Goal: Download file/media

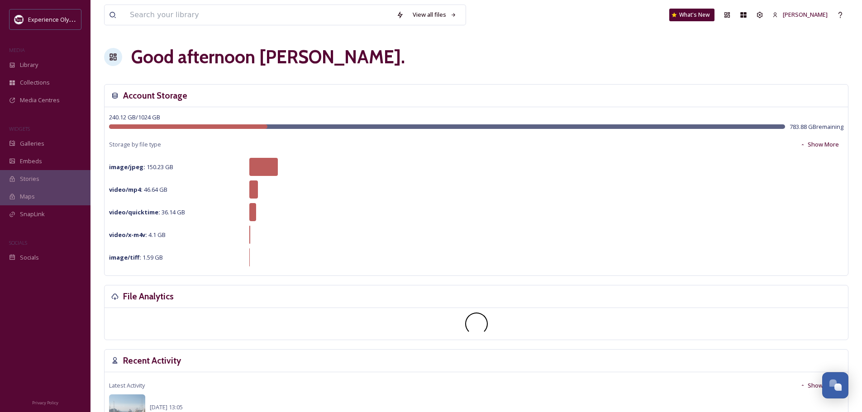
scroll to position [4049, 0]
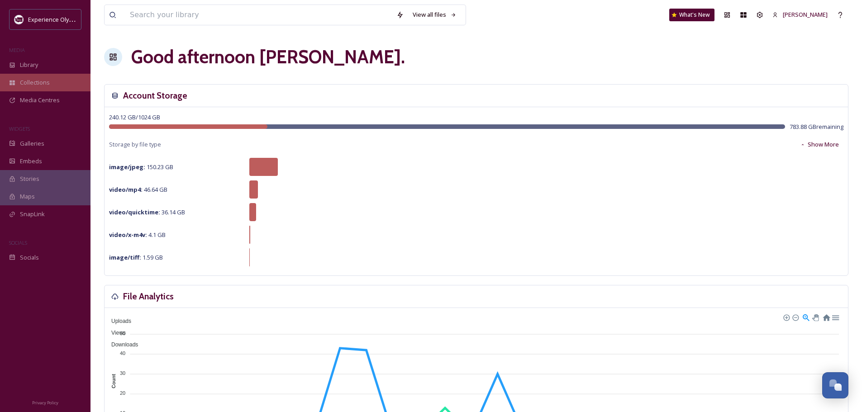
click at [37, 80] on span "Collections" at bounding box center [35, 82] width 30 height 9
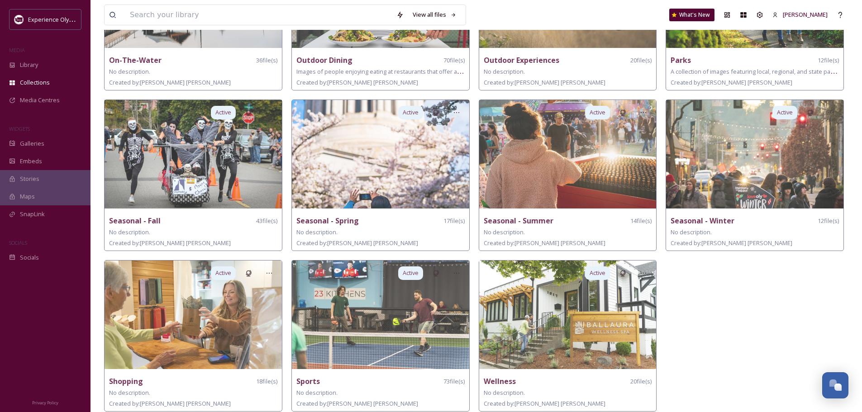
scroll to position [482, 0]
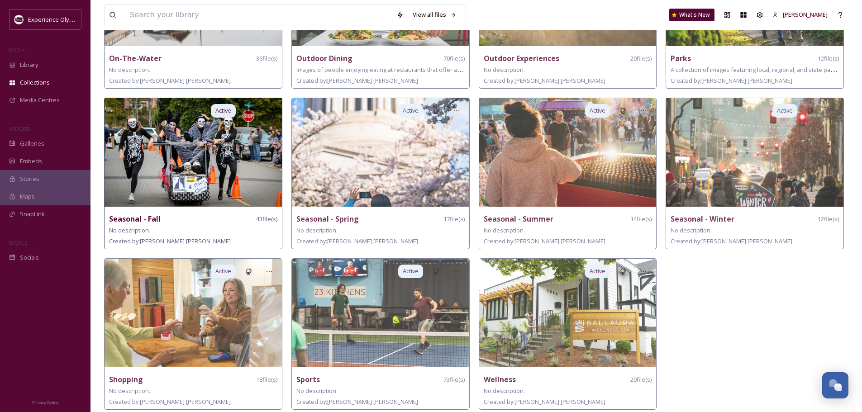
click at [179, 169] on img at bounding box center [192, 152] width 177 height 109
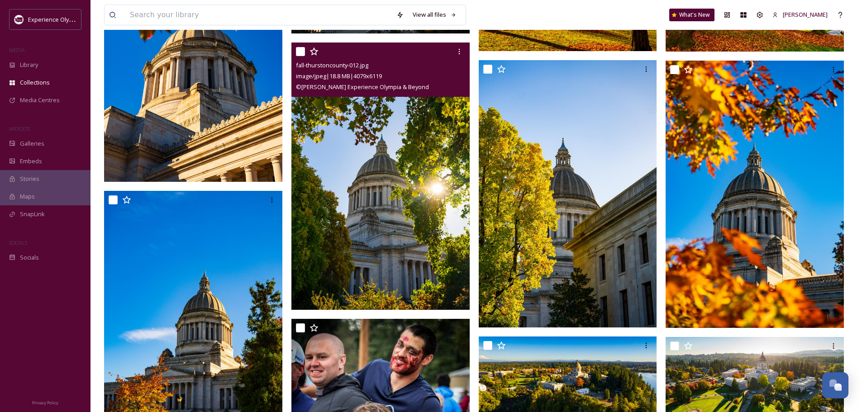
scroll to position [1402, 0]
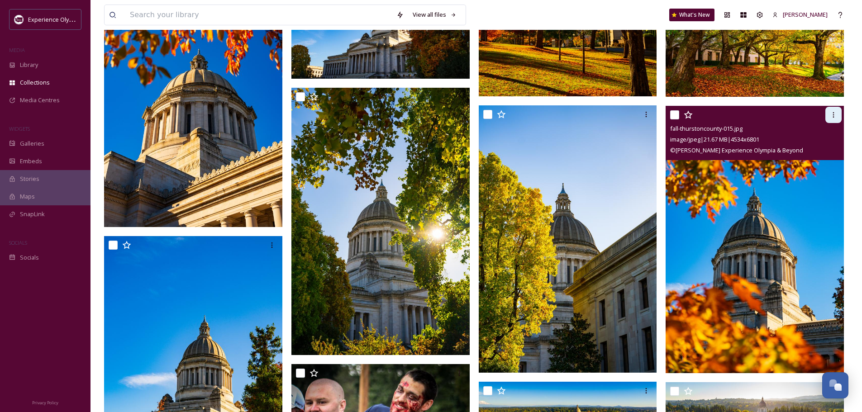
click at [831, 113] on icon at bounding box center [832, 114] width 7 height 7
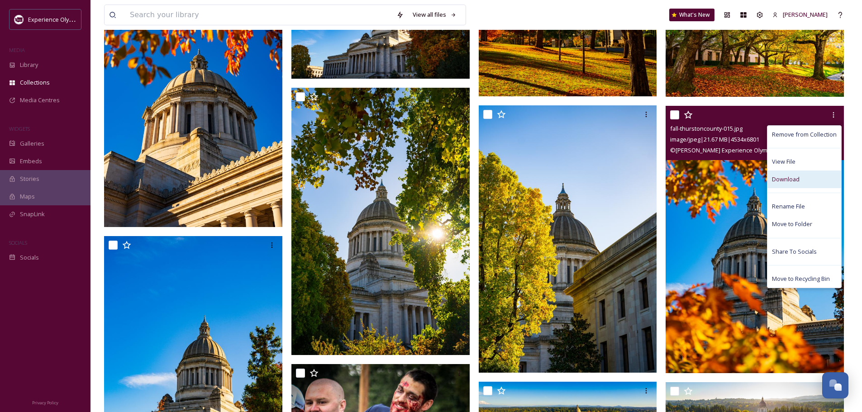
click at [800, 180] on div "Download" at bounding box center [804, 179] width 74 height 18
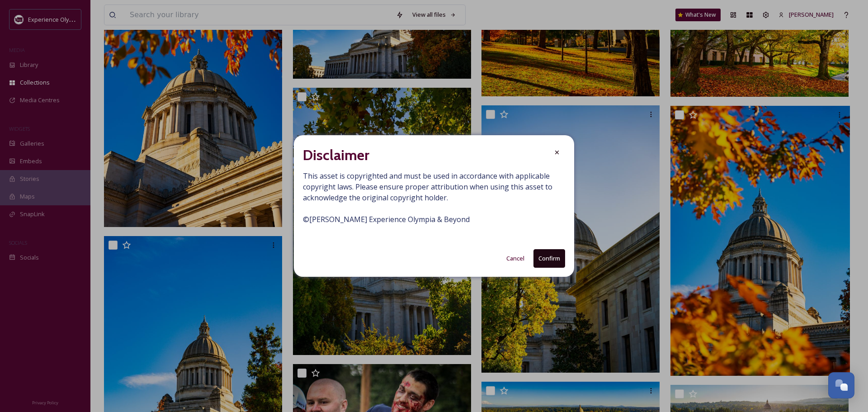
click at [558, 255] on button "Confirm" at bounding box center [550, 258] width 32 height 19
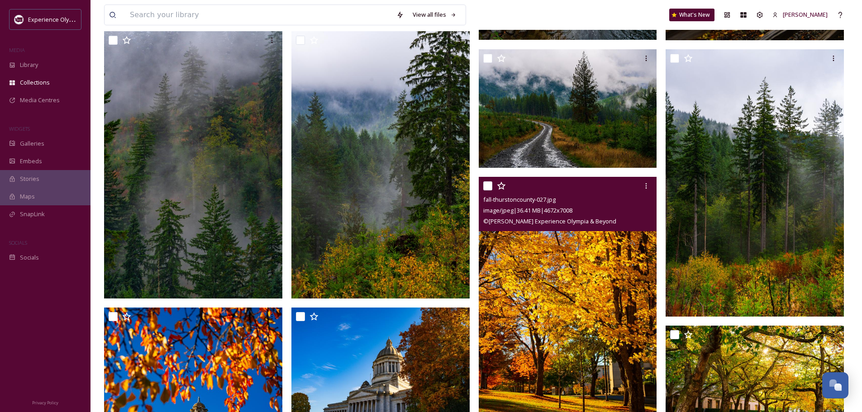
scroll to position [1012, 0]
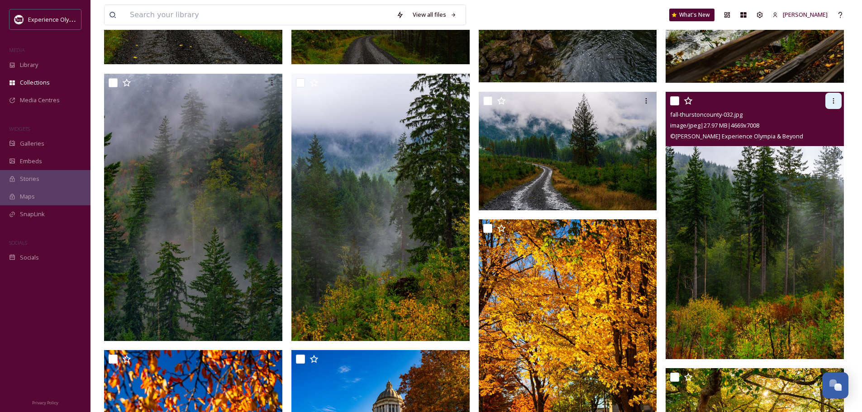
click at [833, 99] on icon at bounding box center [832, 100] width 7 height 7
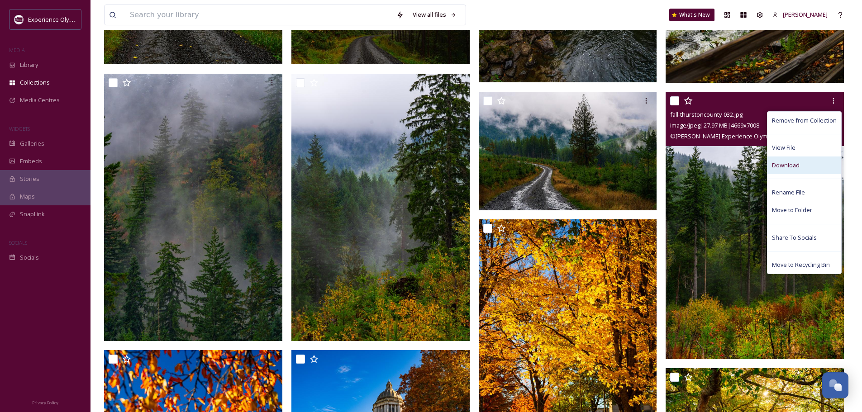
click at [777, 164] on span "Download" at bounding box center [786, 165] width 28 height 9
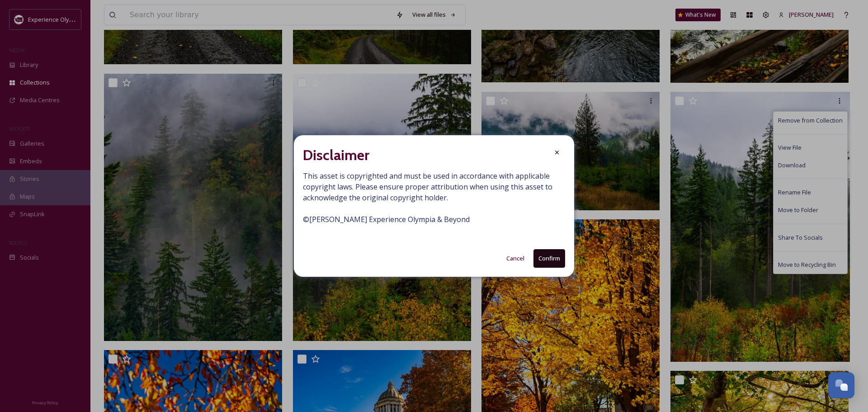
click at [549, 257] on button "Confirm" at bounding box center [550, 258] width 32 height 19
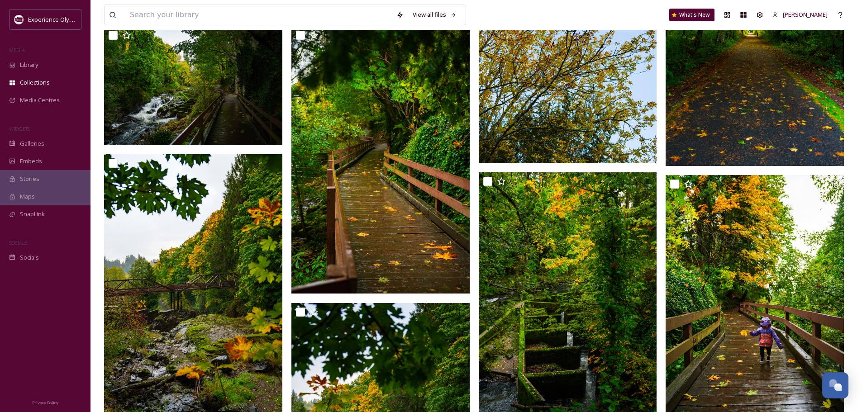
scroll to position [379, 0]
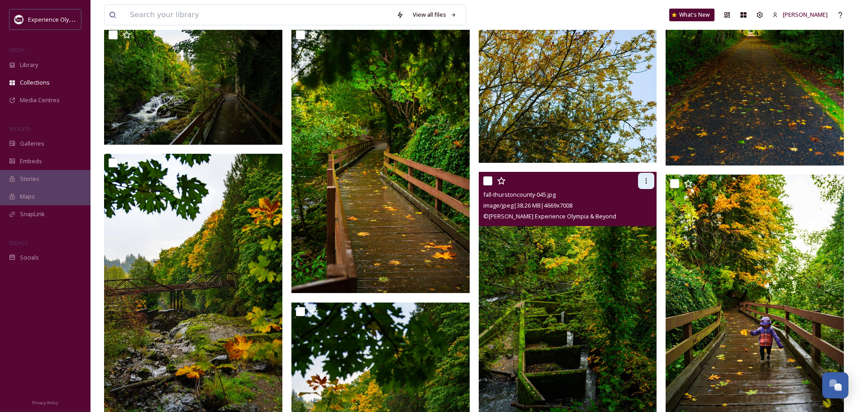
click at [647, 180] on icon at bounding box center [645, 180] width 7 height 7
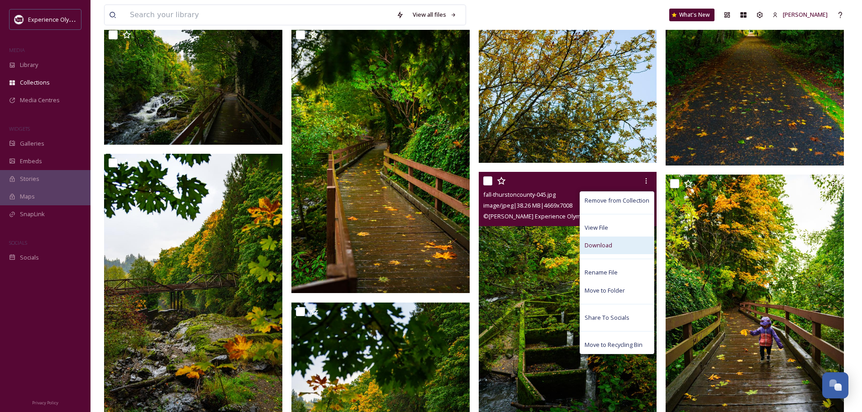
click at [606, 246] on span "Download" at bounding box center [598, 245] width 28 height 9
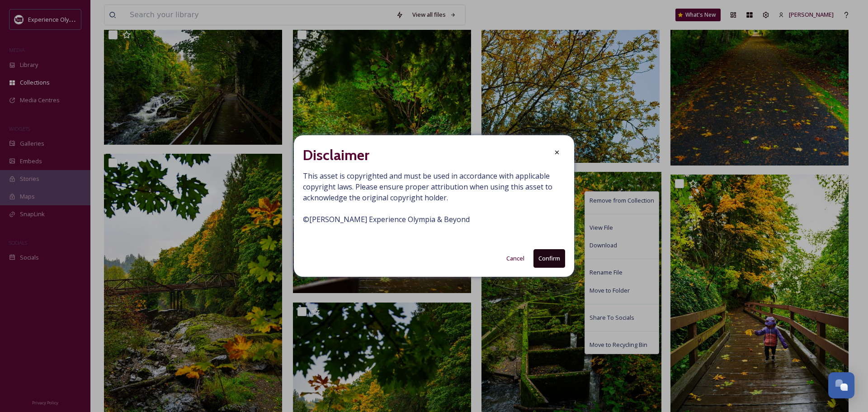
click at [555, 256] on button "Confirm" at bounding box center [550, 258] width 32 height 19
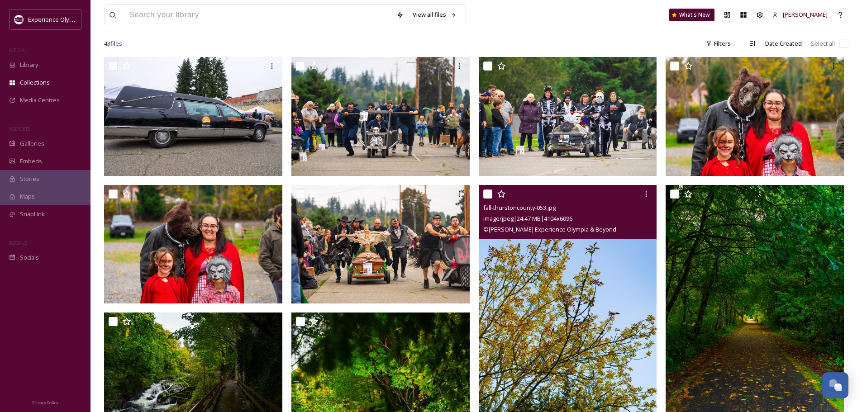
scroll to position [90, 0]
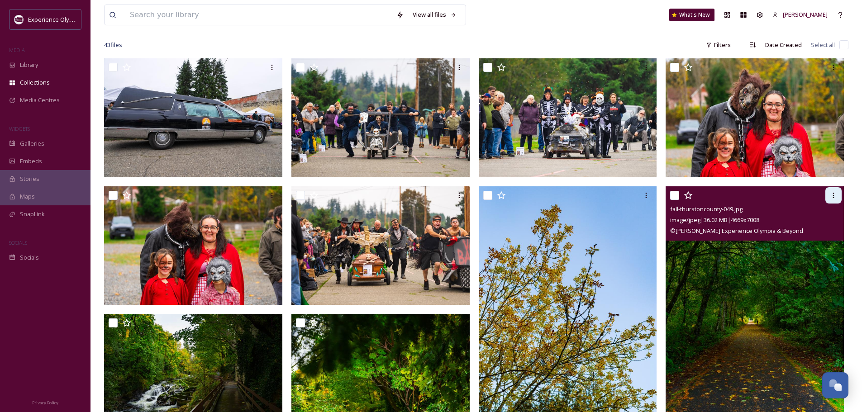
click at [831, 195] on icon at bounding box center [832, 195] width 7 height 7
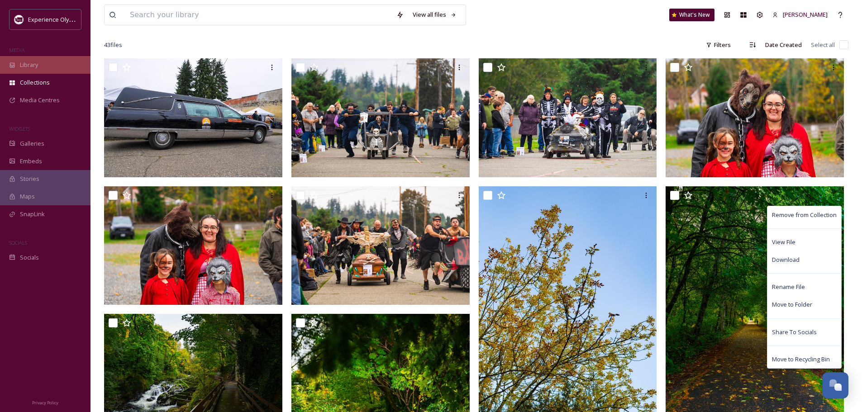
click at [11, 66] on icon at bounding box center [12, 65] width 6 height 6
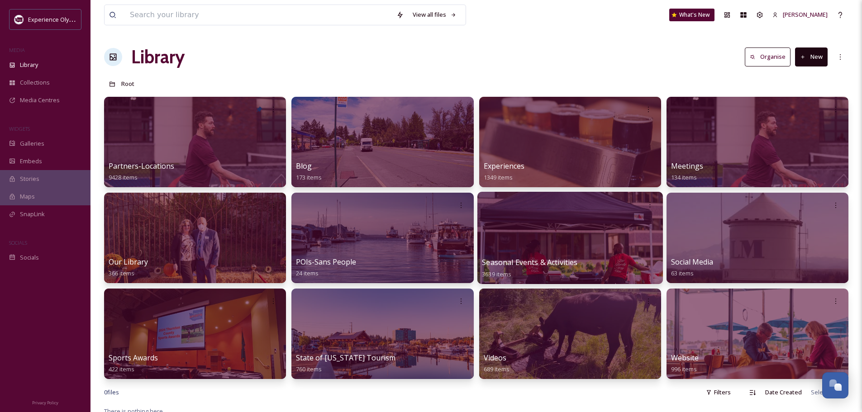
click at [492, 261] on span "Seasonal Events & Activities" at bounding box center [529, 262] width 95 height 10
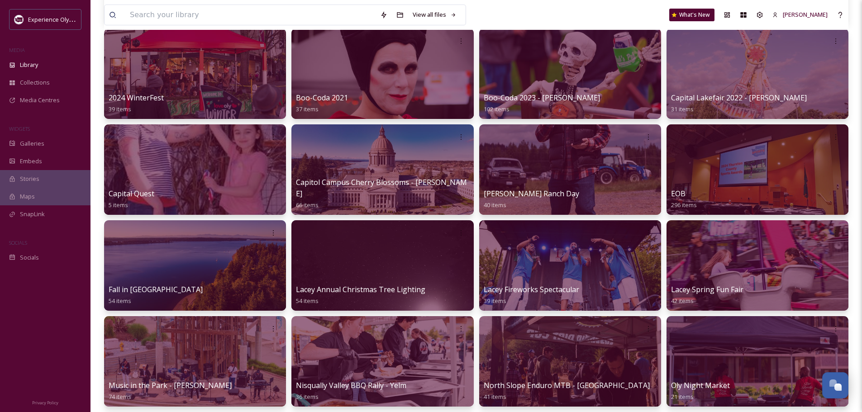
scroll to position [181, 0]
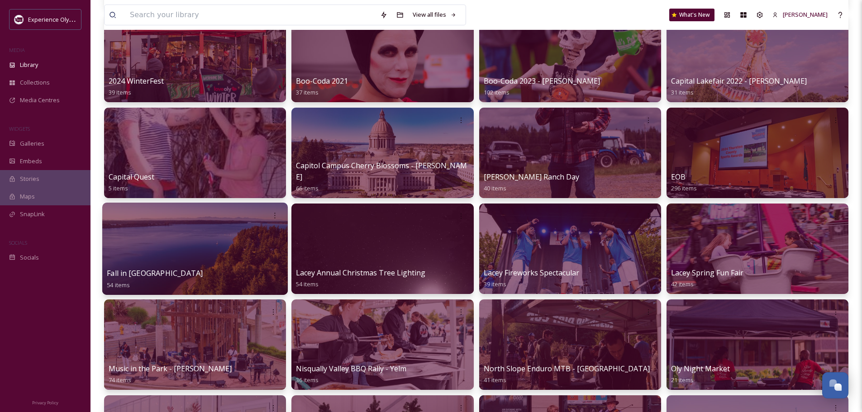
click at [144, 273] on span "Fall in [GEOGRAPHIC_DATA]" at bounding box center [155, 273] width 96 height 10
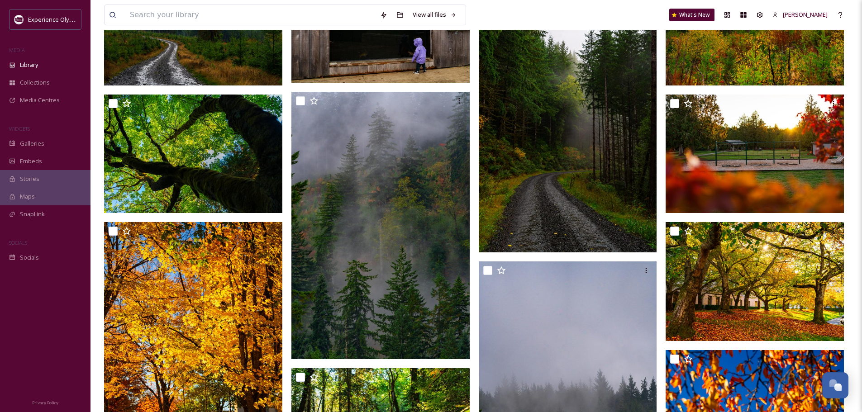
scroll to position [1221, 0]
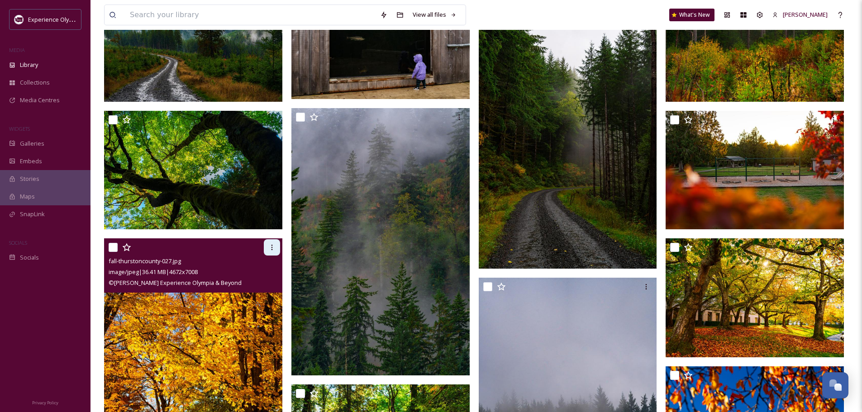
click at [270, 246] on icon at bounding box center [271, 247] width 7 height 7
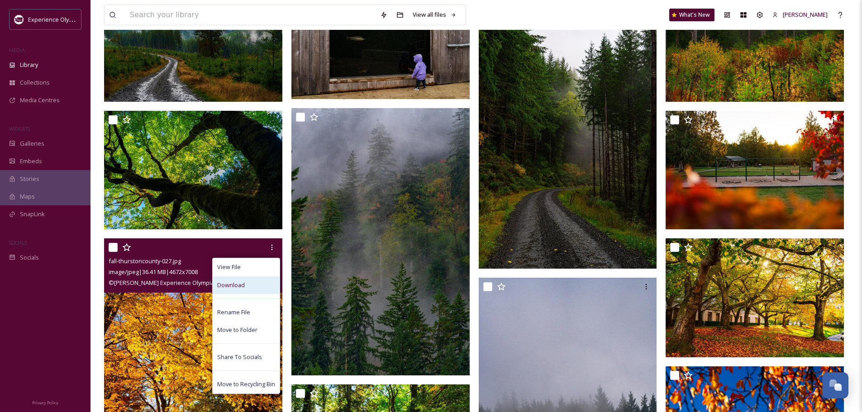
click at [227, 284] on span "Download" at bounding box center [231, 285] width 28 height 9
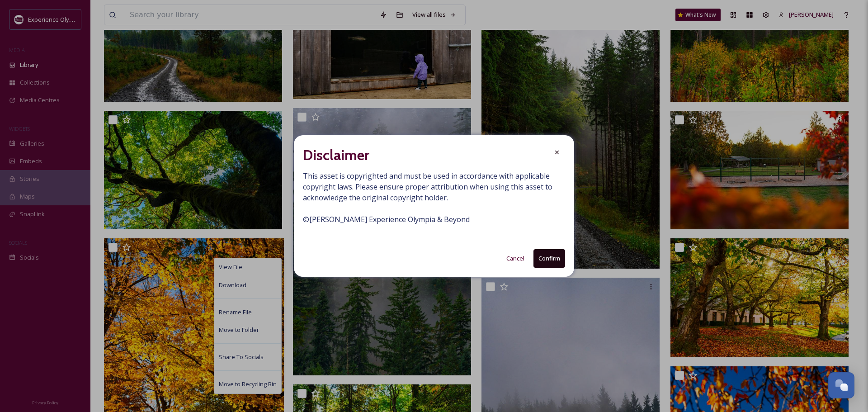
click at [543, 253] on button "Confirm" at bounding box center [550, 258] width 32 height 19
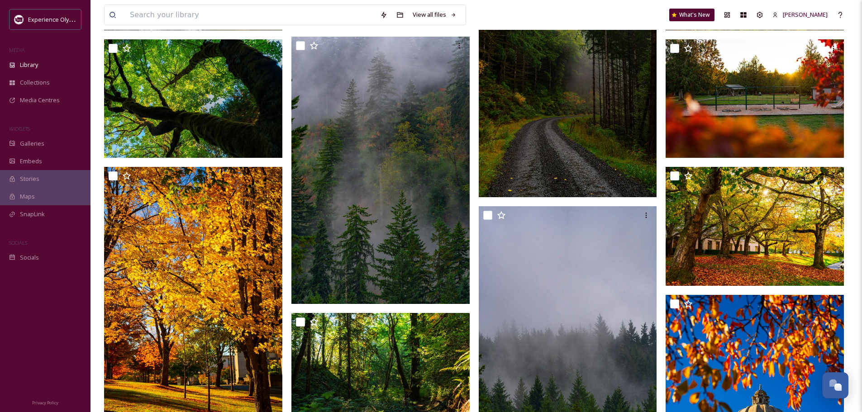
scroll to position [1205, 0]
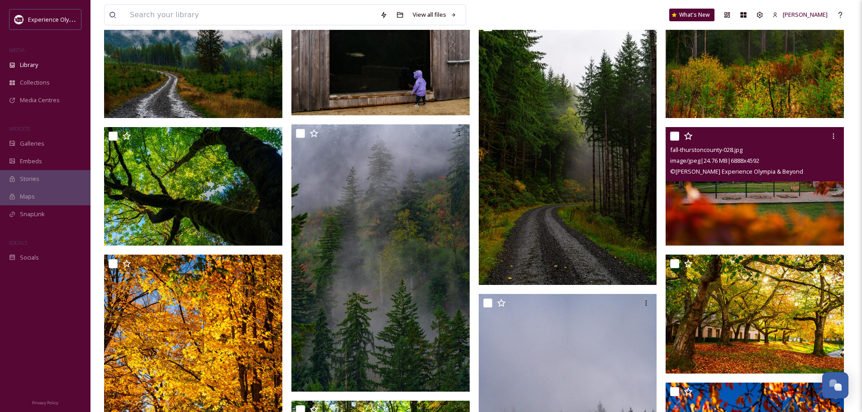
click at [774, 214] on img at bounding box center [754, 186] width 178 height 119
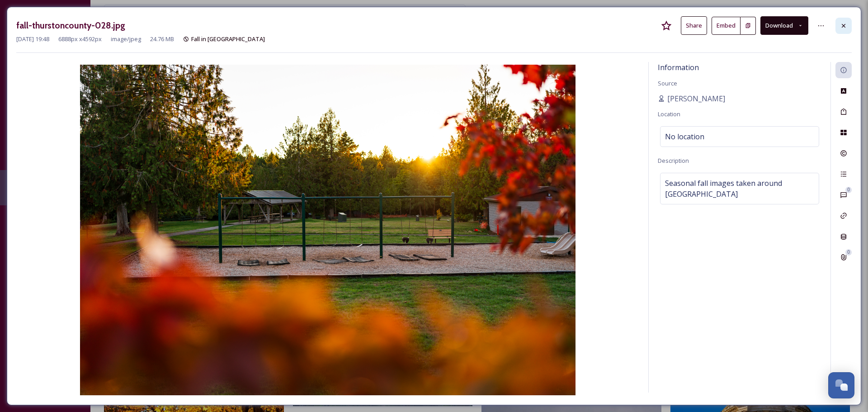
click at [849, 28] on div at bounding box center [844, 26] width 16 height 16
